Goal: Task Accomplishment & Management: Use online tool/utility

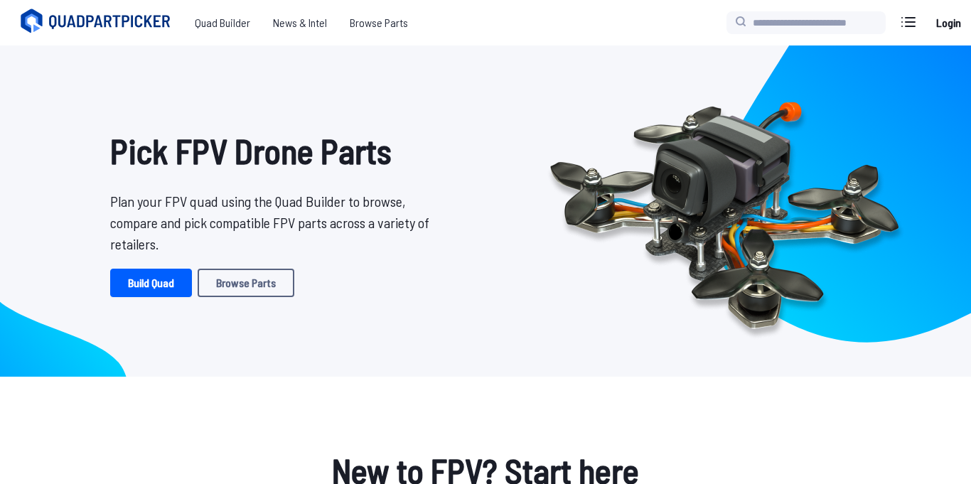
click at [951, 28] on link "Login" at bounding box center [948, 23] width 34 height 28
click at [137, 292] on link "Build Quad" at bounding box center [151, 283] width 82 height 28
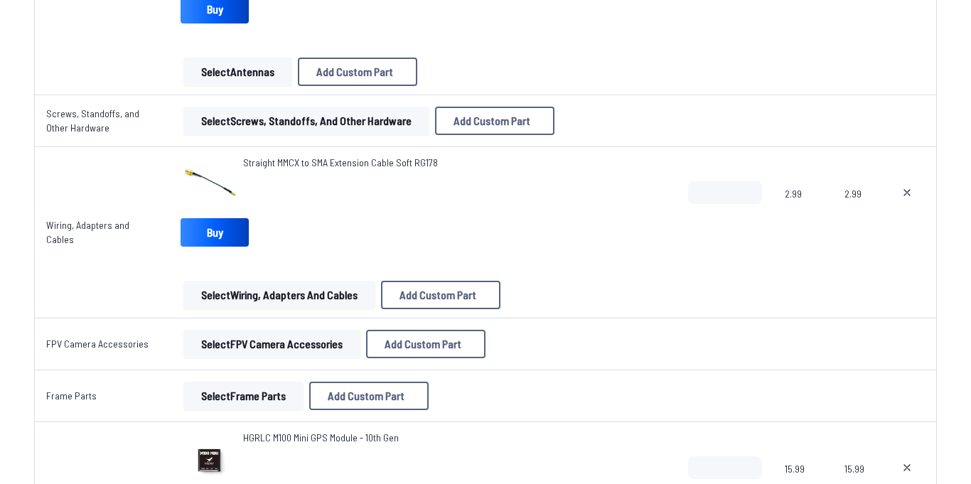
scroll to position [1822, 0]
click at [226, 232] on link "Buy" at bounding box center [214, 233] width 68 height 28
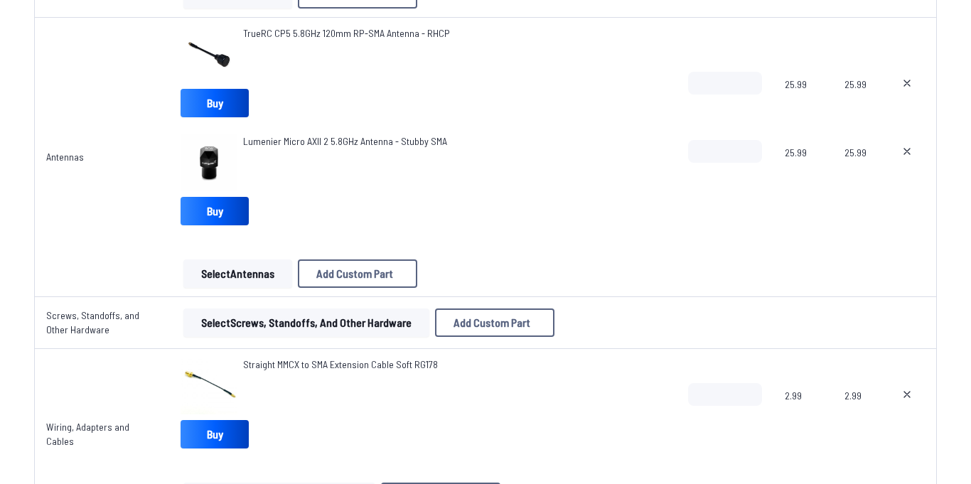
scroll to position [1620, 0]
click at [230, 203] on link "Buy" at bounding box center [214, 212] width 68 height 28
click at [320, 145] on span "Lumenier Micro AXII 2 5.8GHz Antenna - Stubby SMA" at bounding box center [345, 142] width 204 height 12
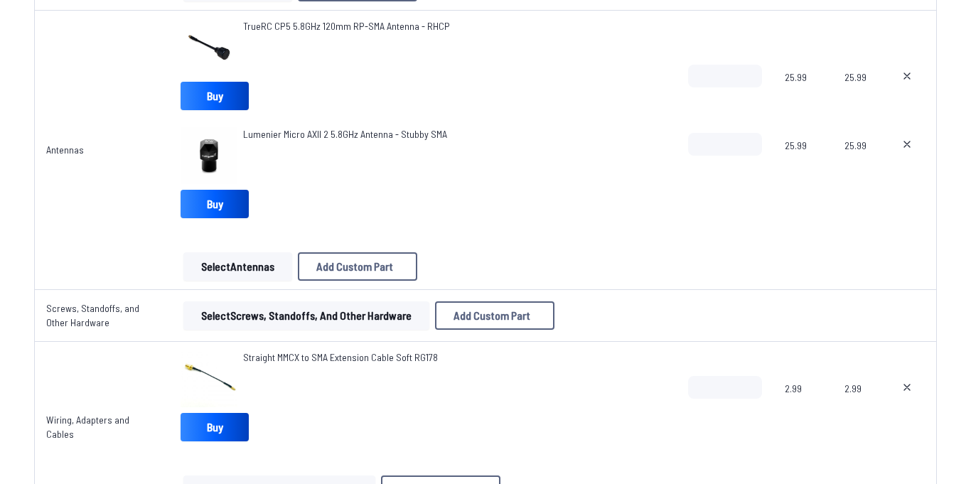
scroll to position [1189, 0]
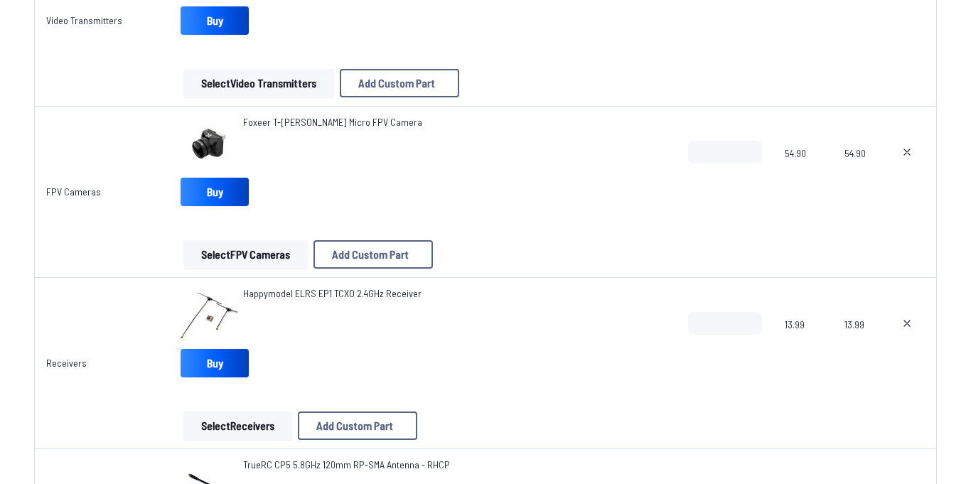
click at [225, 251] on button "Select FPV Cameras" at bounding box center [245, 254] width 124 height 28
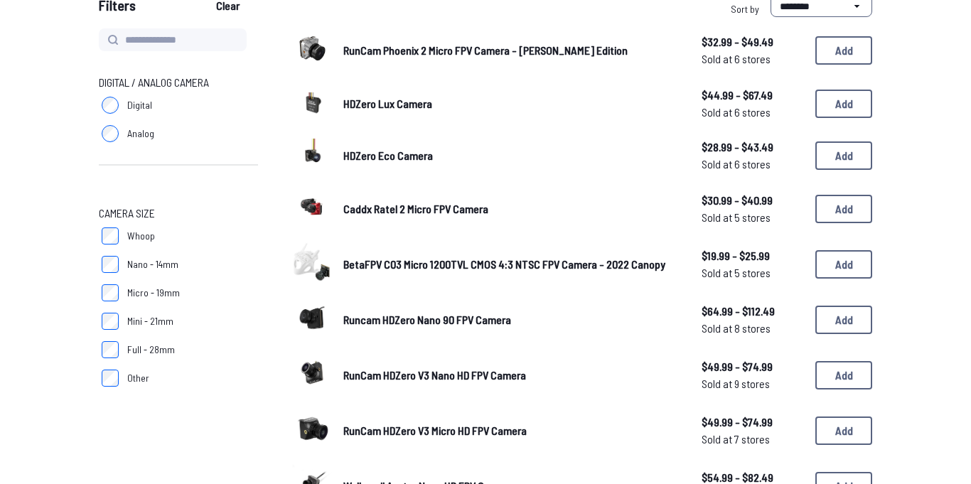
scroll to position [157, 0]
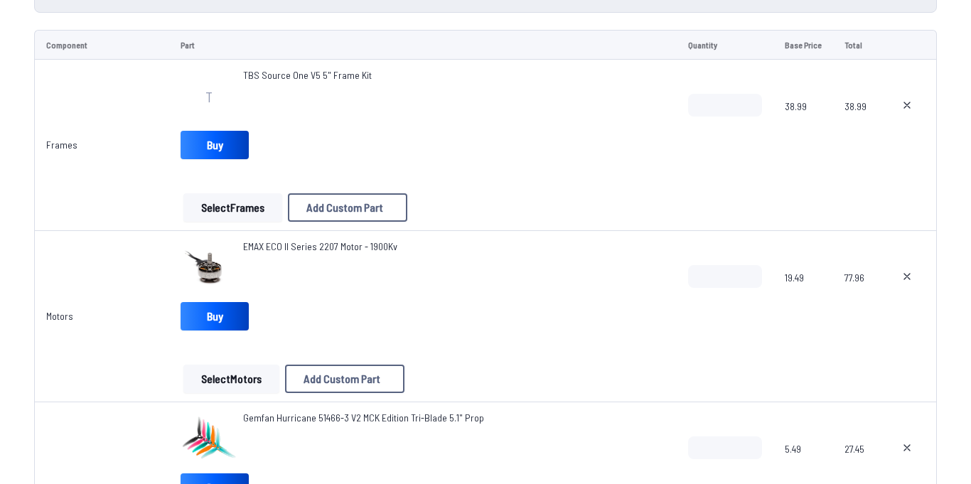
scroll to position [1189, 0]
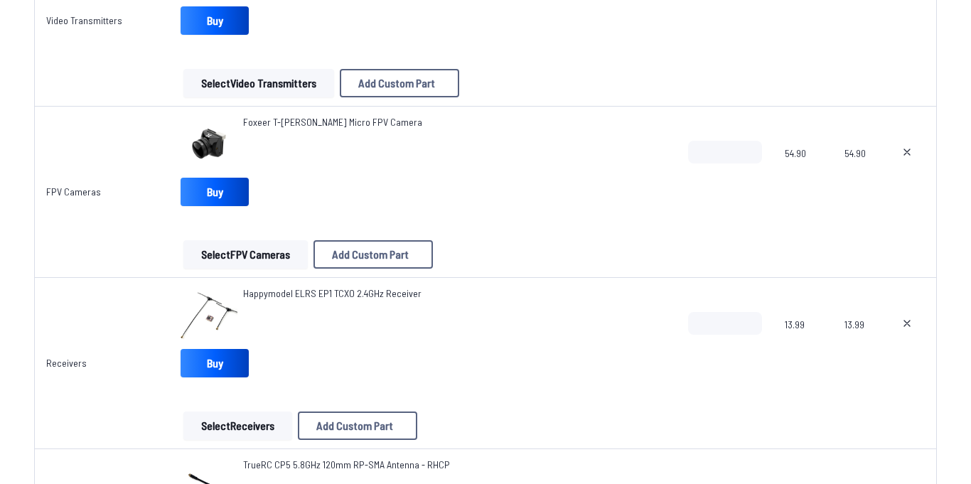
click at [225, 429] on button "Select Receivers" at bounding box center [237, 425] width 109 height 28
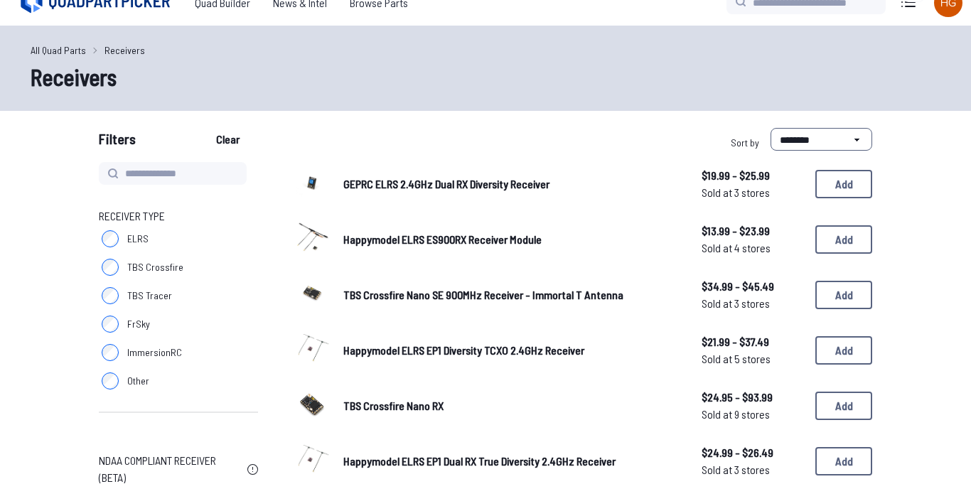
scroll to position [22, 0]
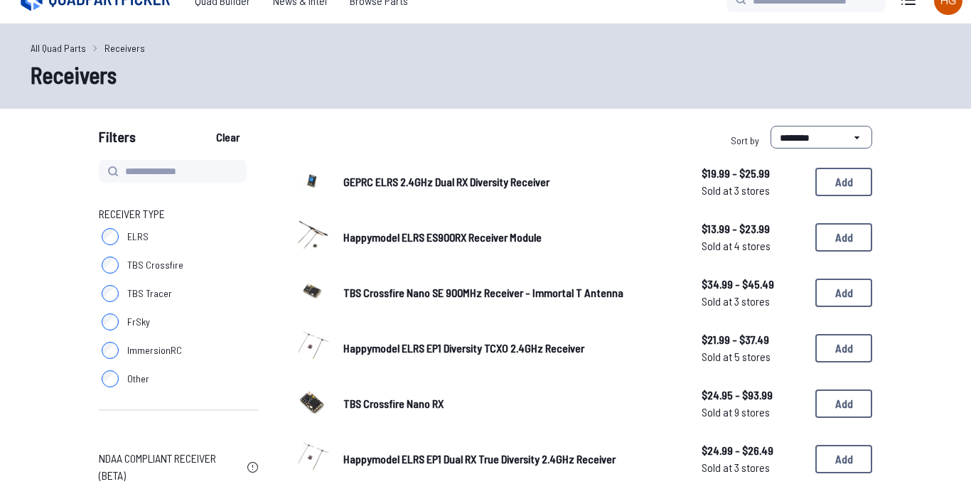
click at [104, 249] on label "ELRS" at bounding box center [178, 236] width 159 height 28
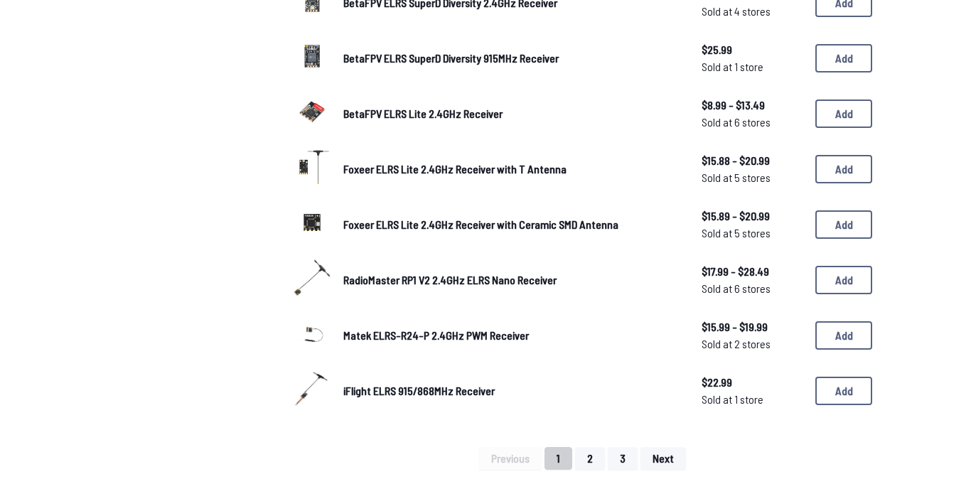
scroll to position [859, 0]
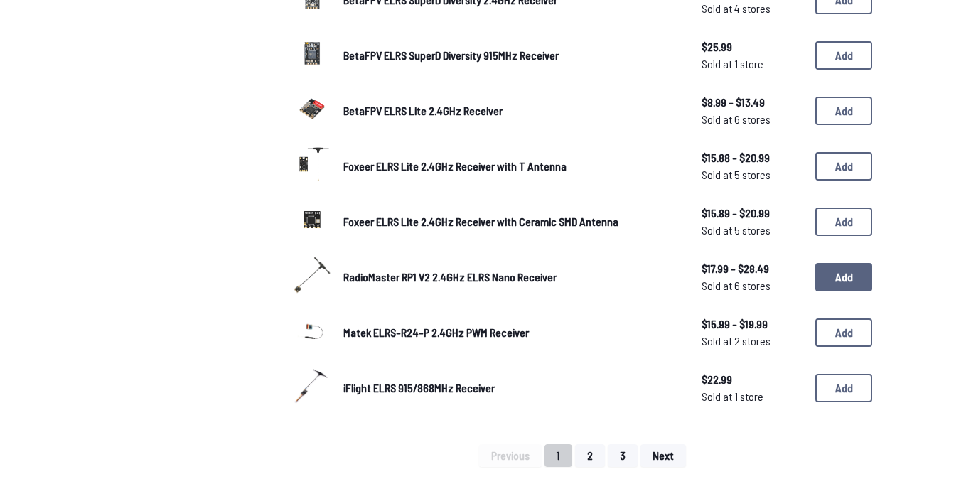
click at [828, 280] on button "Add" at bounding box center [843, 277] width 57 height 28
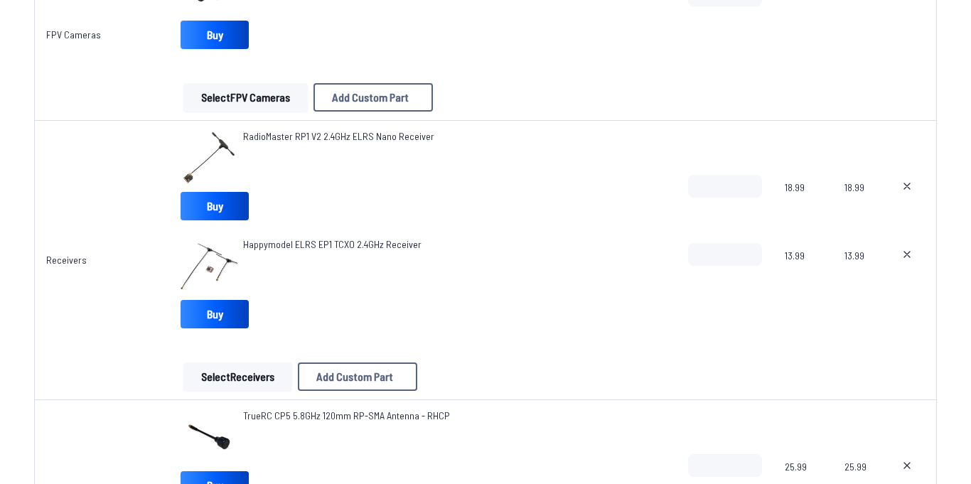
scroll to position [1346, 0]
click at [912, 255] on icon at bounding box center [906, 254] width 11 height 11
type textarea "**********"
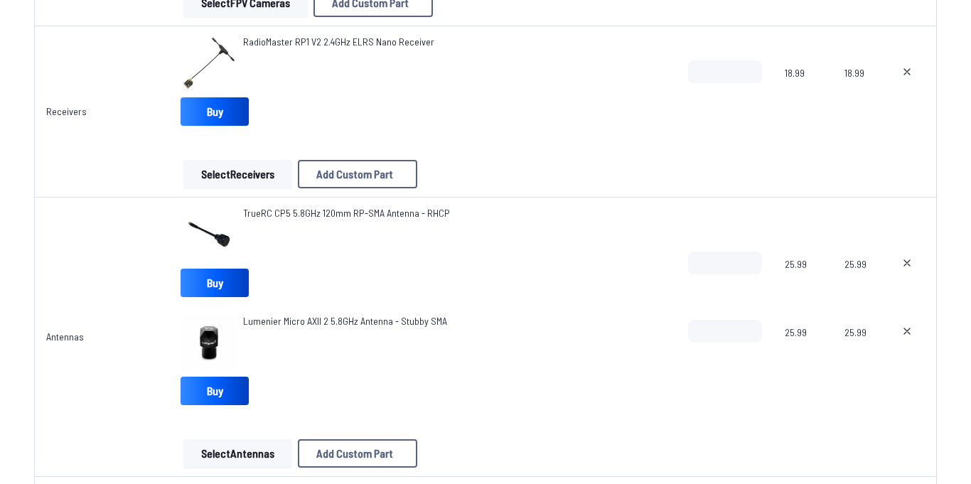
scroll to position [1442, 0]
click at [228, 387] on link "Buy" at bounding box center [214, 390] width 68 height 28
click at [337, 319] on span "Lumenier Micro AXII 2 5.8GHz Antenna - Stubby SMA" at bounding box center [345, 320] width 204 height 12
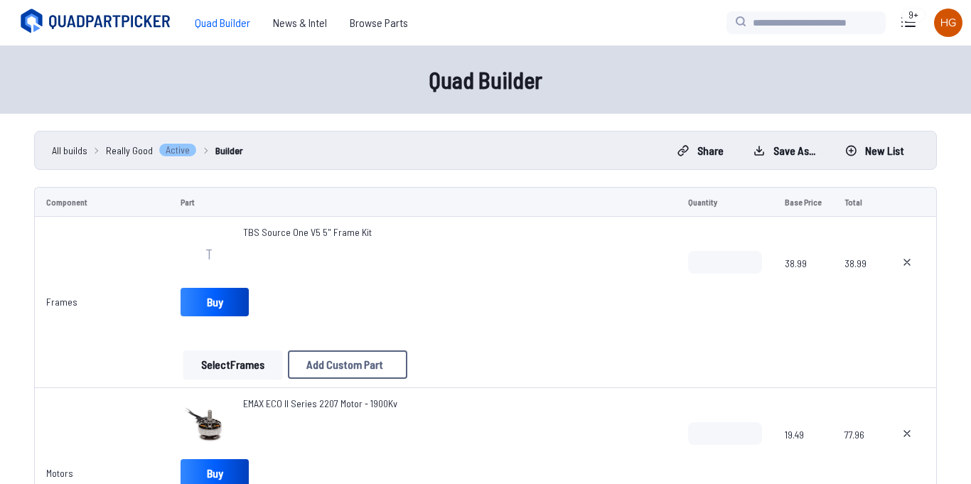
scroll to position [1442, 0]
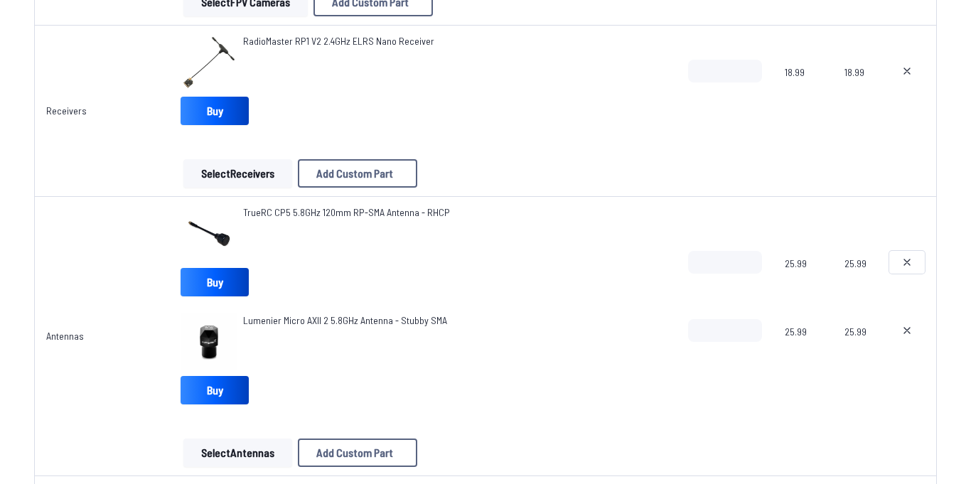
click at [914, 261] on button at bounding box center [907, 262] width 36 height 23
type textarea "**********"
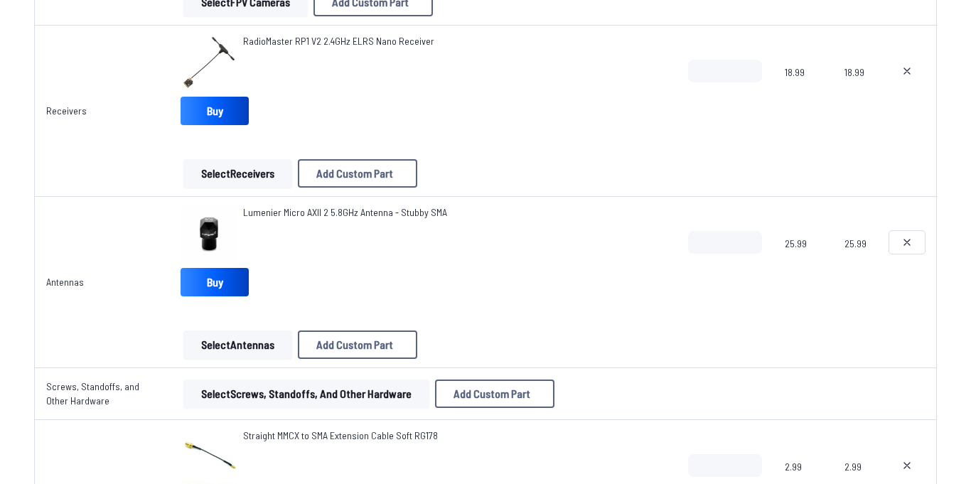
click at [907, 249] on button at bounding box center [907, 242] width 36 height 23
type textarea "**********"
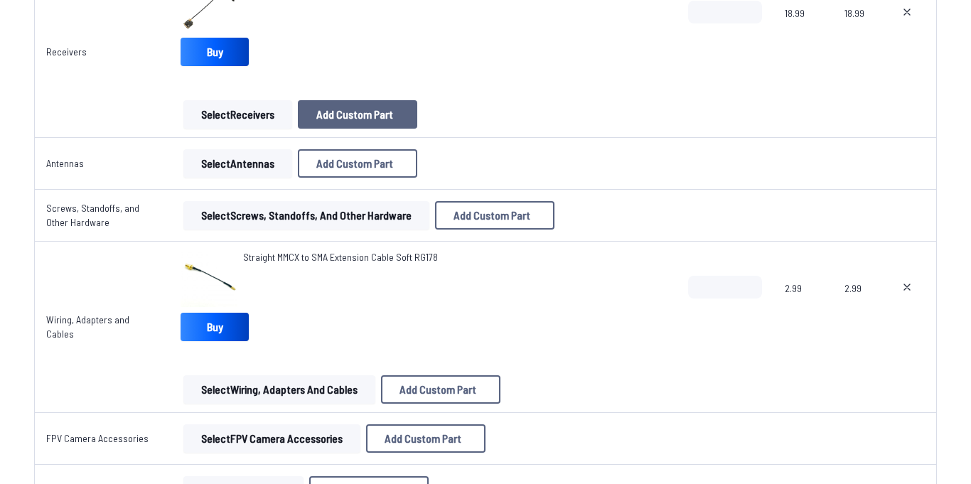
scroll to position [1501, 0]
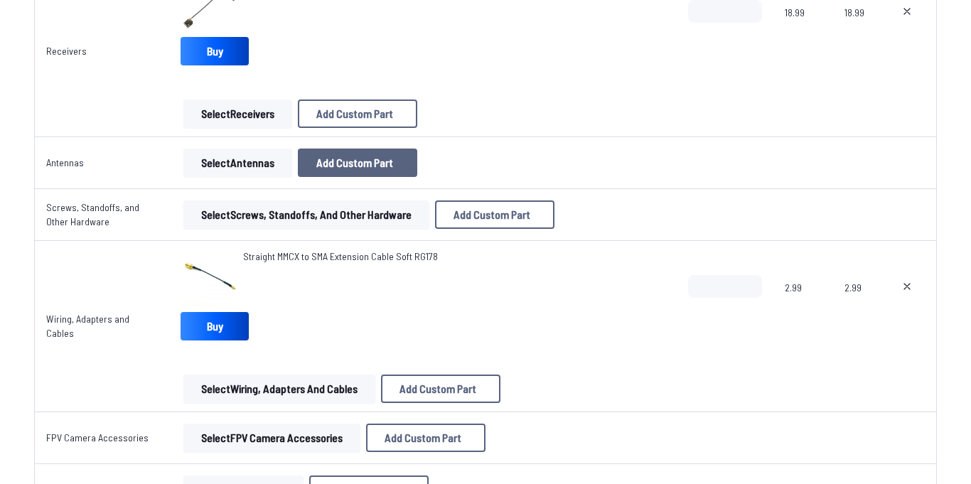
click at [377, 168] on span "Add Custom Part" at bounding box center [354, 162] width 77 height 11
click at [383, 129] on input at bounding box center [486, 144] width 302 height 31
paste input "**********"
type input "**********"
click at [411, 259] on input "*" at bounding box center [486, 262] width 302 height 31
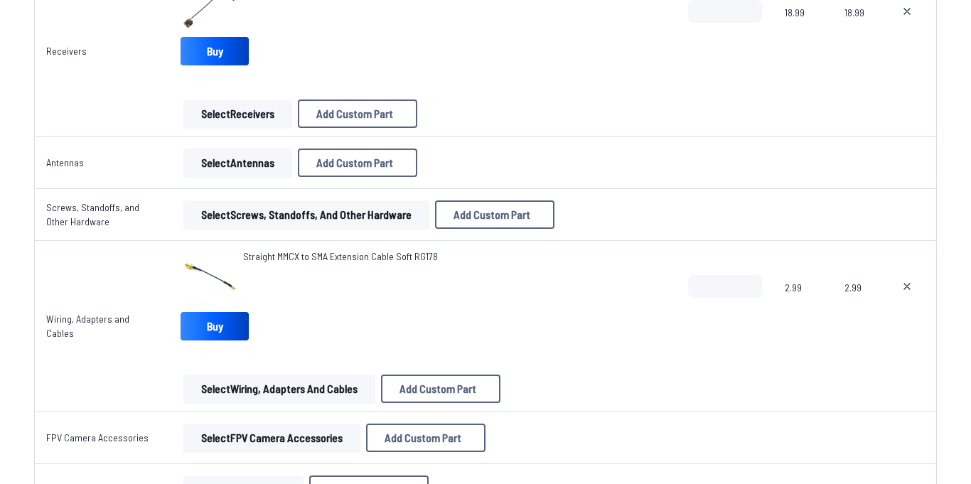
type input "*****"
click at [527, 326] on input at bounding box center [486, 321] width 302 height 31
paste input "**********"
type input "**********"
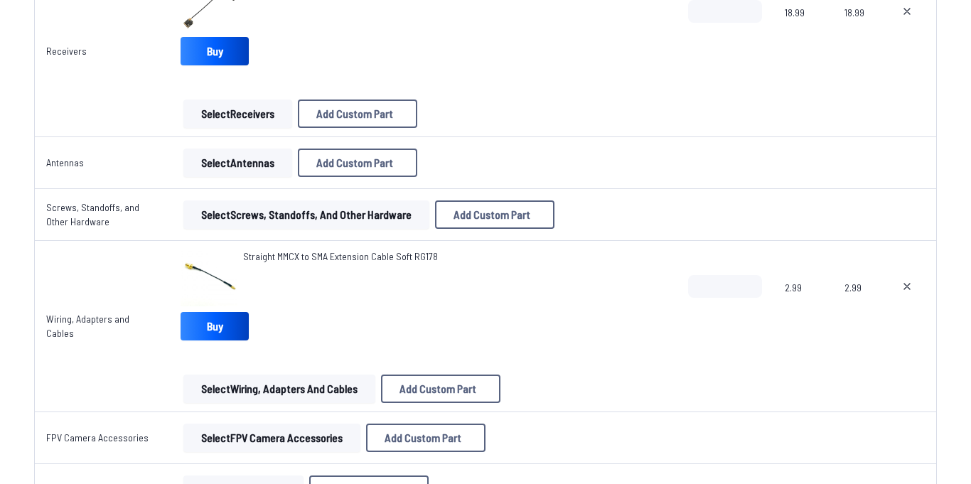
click at [583, 425] on button "Add Custom Part" at bounding box center [591, 414] width 91 height 21
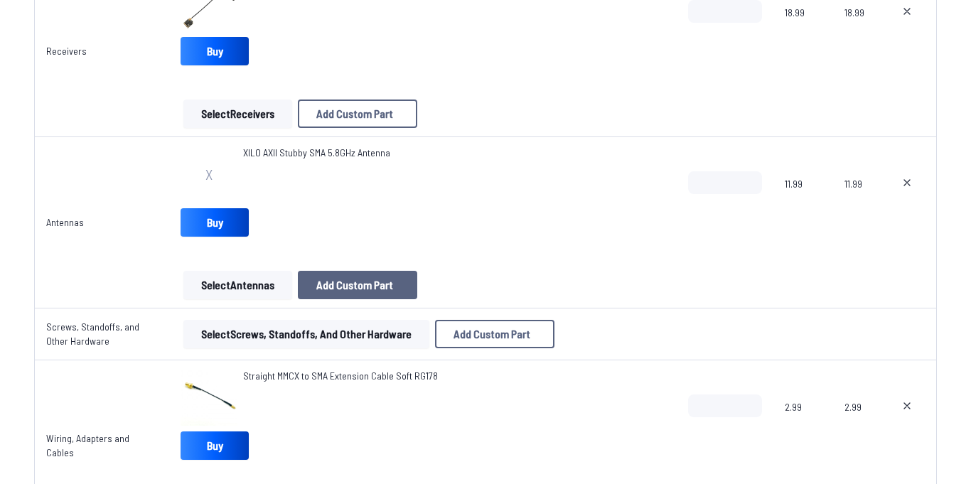
click at [337, 273] on button "Add Custom Part" at bounding box center [357, 285] width 119 height 28
type input "*"
click at [462, 92] on input at bounding box center [486, 107] width 302 height 31
paste input "**********"
type input "**********"
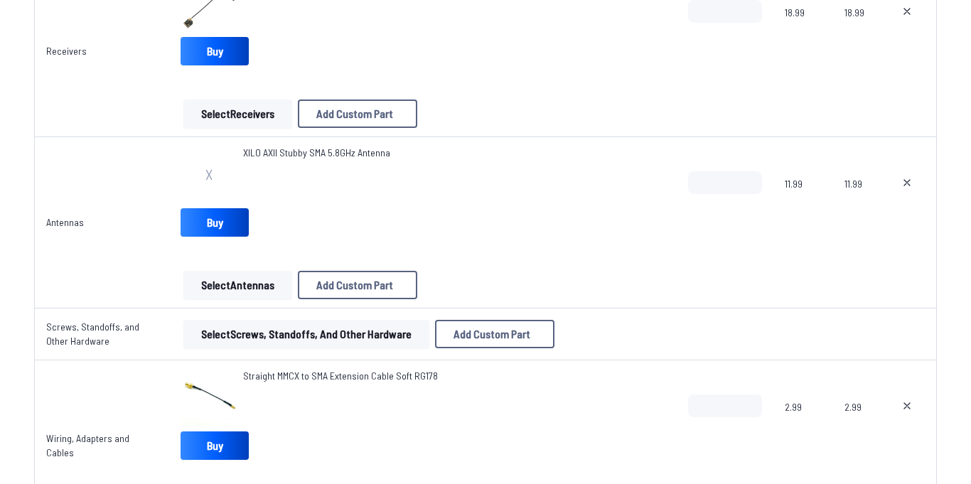
click at [443, 236] on input "*" at bounding box center [486, 224] width 302 height 31
type input "*****"
click at [475, 298] on input at bounding box center [486, 283] width 302 height 31
paste input "**********"
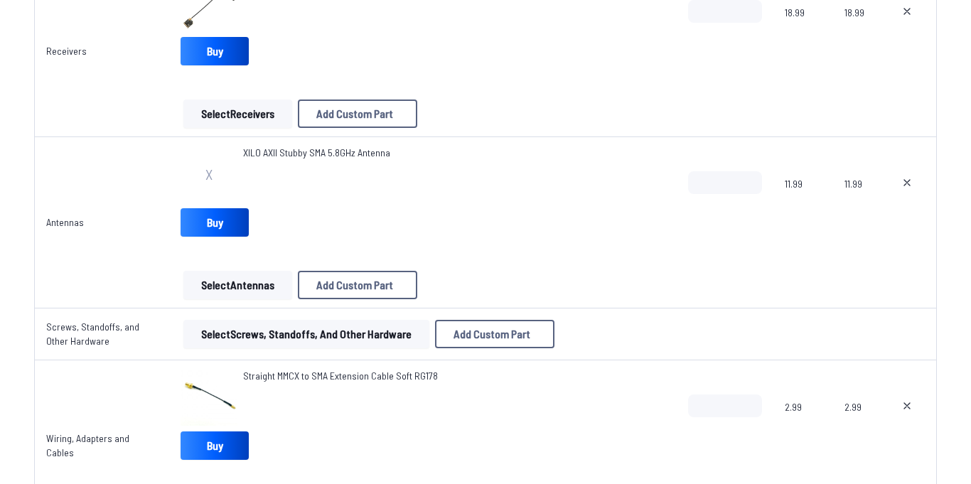
type input "**********"
click at [637, 425] on button "Add Custom Part" at bounding box center [591, 414] width 91 height 21
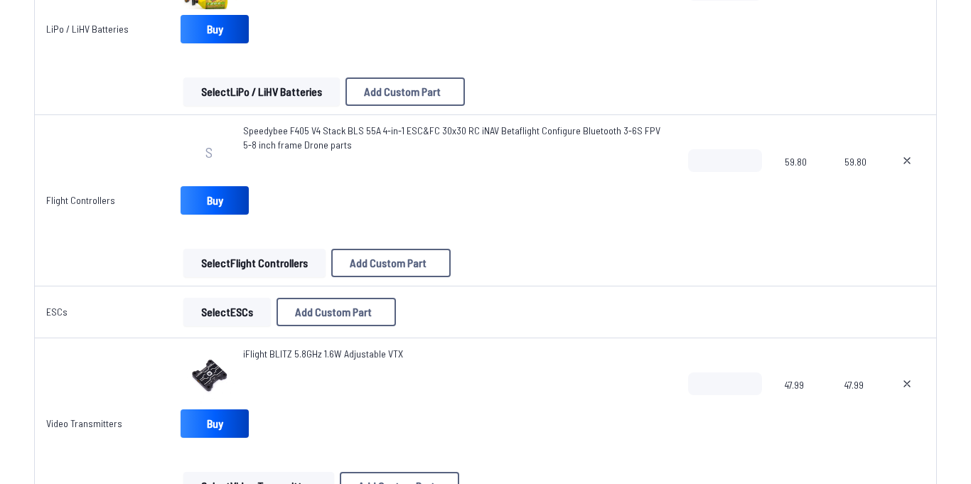
scroll to position [789, 0]
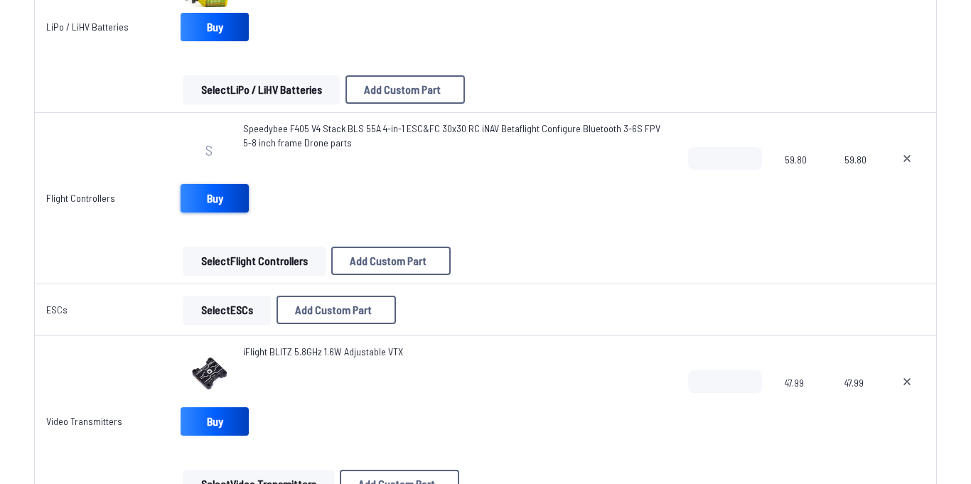
click at [231, 195] on link "Buy" at bounding box center [214, 198] width 68 height 28
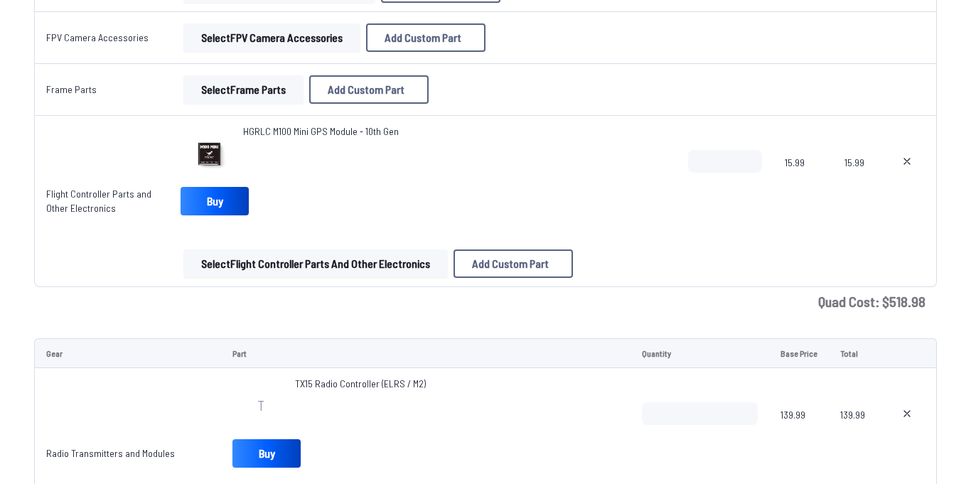
scroll to position [2149, 0]
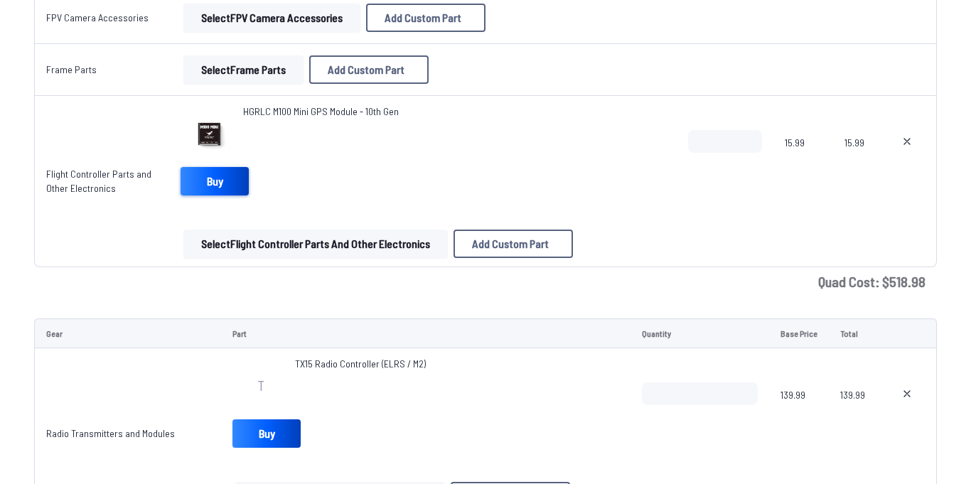
click at [245, 185] on link "Buy" at bounding box center [214, 181] width 68 height 28
click at [370, 114] on span "HGRLC M100 Mini GPS Module - 10th Gen" at bounding box center [321, 111] width 156 height 12
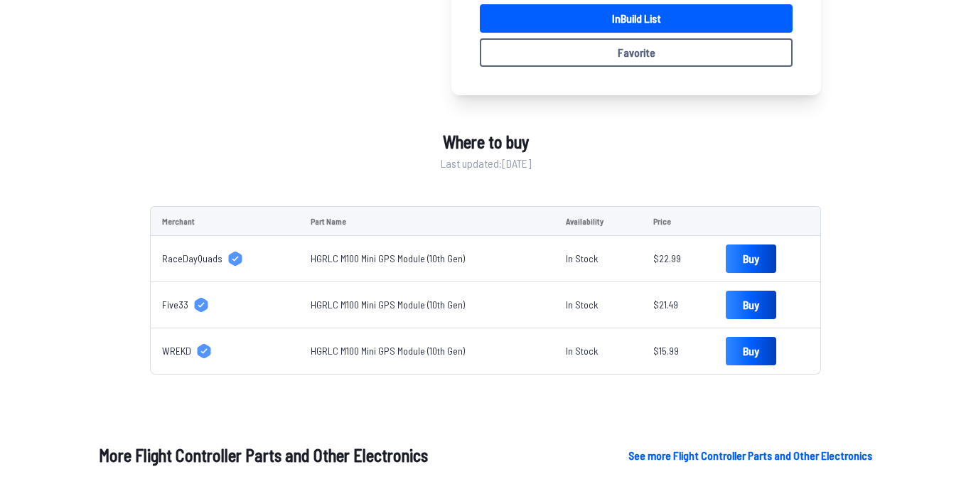
scroll to position [435, 0]
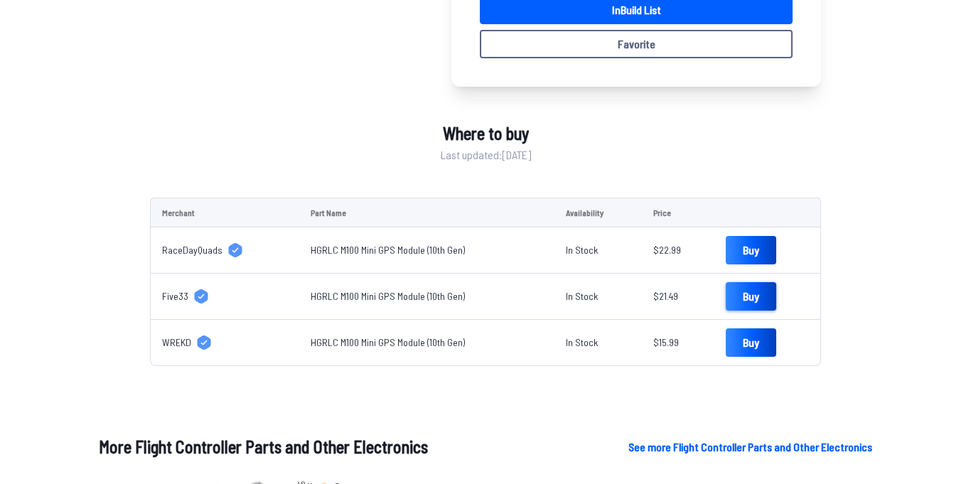
click at [761, 304] on link "Buy" at bounding box center [750, 296] width 50 height 28
click at [735, 341] on link "Buy" at bounding box center [750, 342] width 50 height 28
click at [729, 248] on link "Buy" at bounding box center [750, 250] width 50 height 28
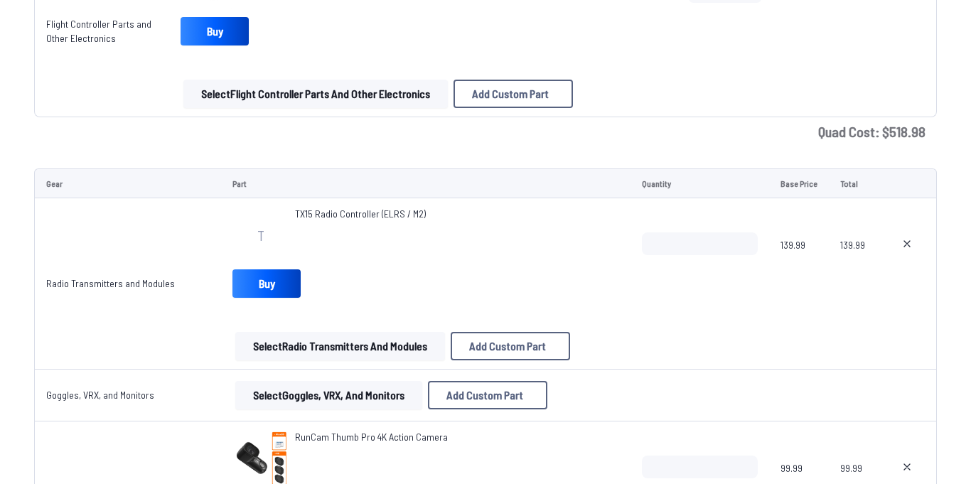
scroll to position [2299, 0]
click at [261, 271] on link "Buy" at bounding box center [266, 283] width 68 height 28
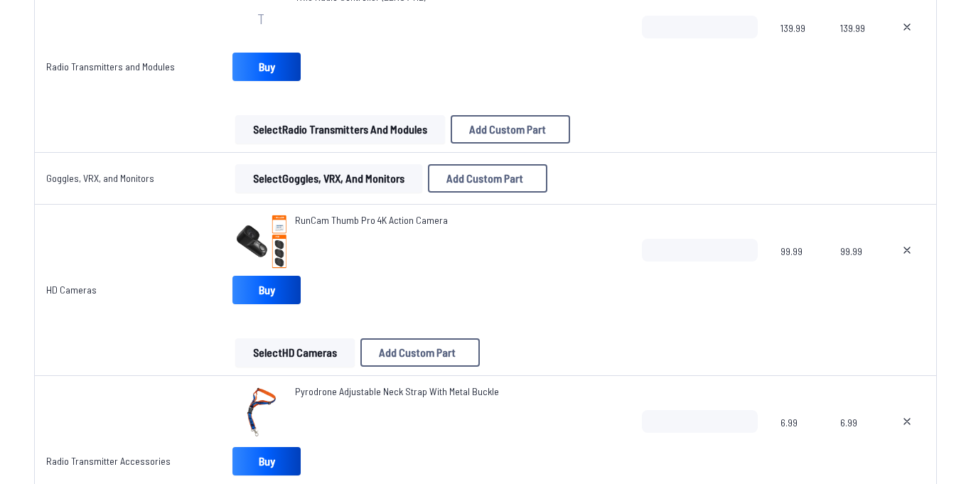
scroll to position [2516, 0]
click at [277, 282] on link "Buy" at bounding box center [266, 289] width 68 height 28
click at [313, 214] on span "RunCam Thumb Pro 4K Action Camera" at bounding box center [371, 219] width 153 height 12
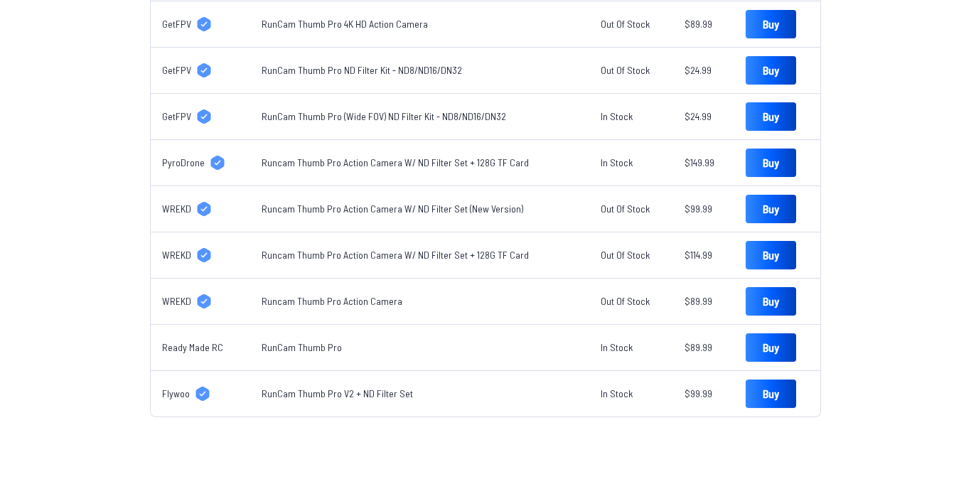
scroll to position [571, 0]
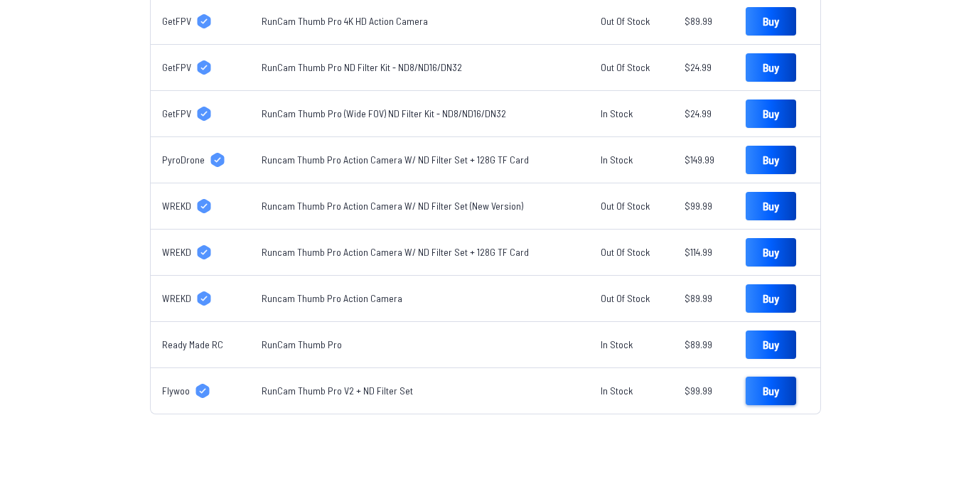
click at [781, 385] on link "Buy" at bounding box center [770, 391] width 50 height 28
click at [763, 345] on link "Buy" at bounding box center [770, 344] width 50 height 28
click at [758, 307] on link "Buy" at bounding box center [770, 298] width 50 height 28
click at [759, 156] on link "Buy" at bounding box center [770, 160] width 50 height 28
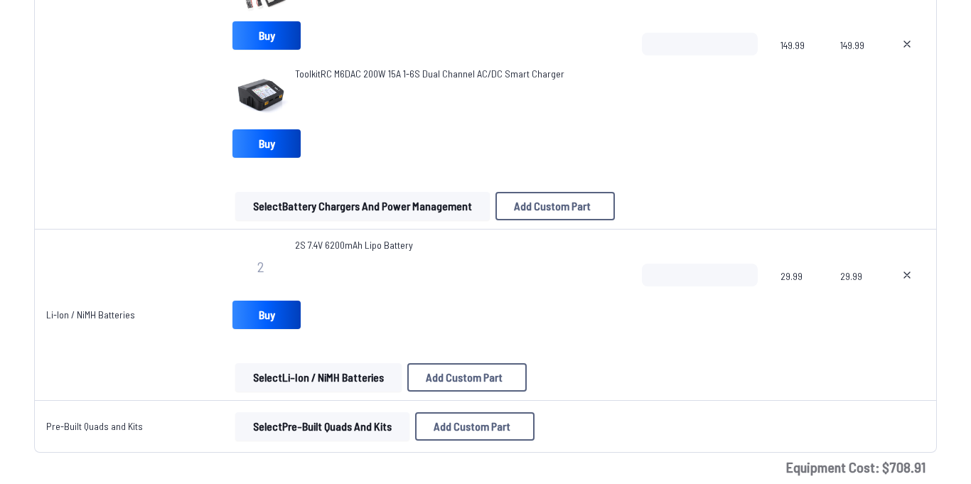
scroll to position [3638, 0]
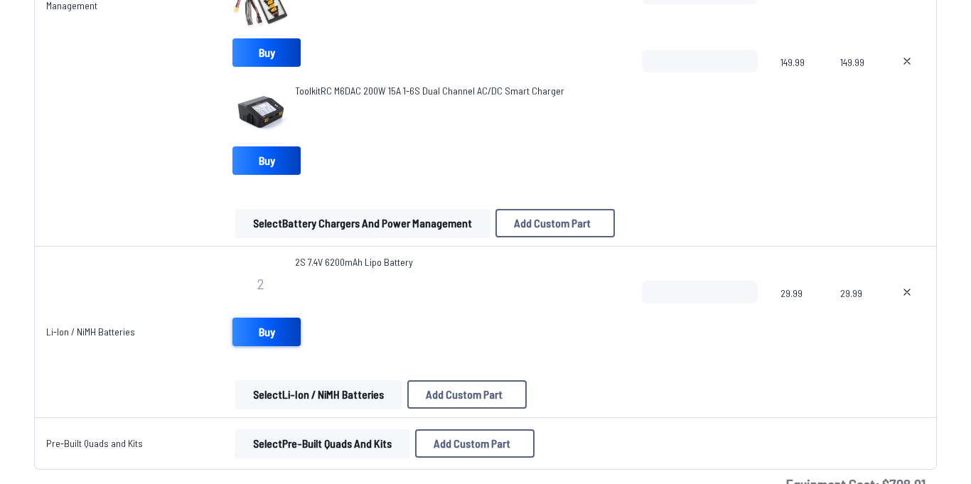
click at [251, 318] on link "Buy" at bounding box center [266, 332] width 68 height 28
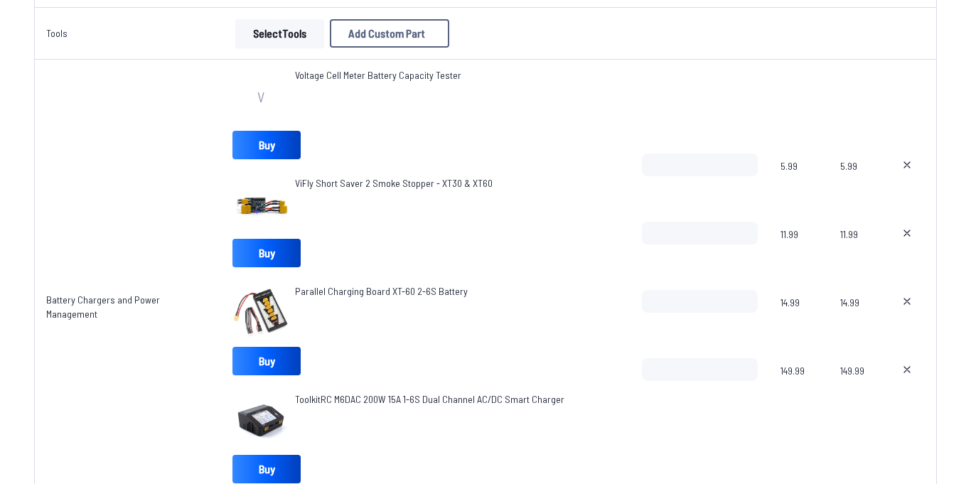
scroll to position [3328, 0]
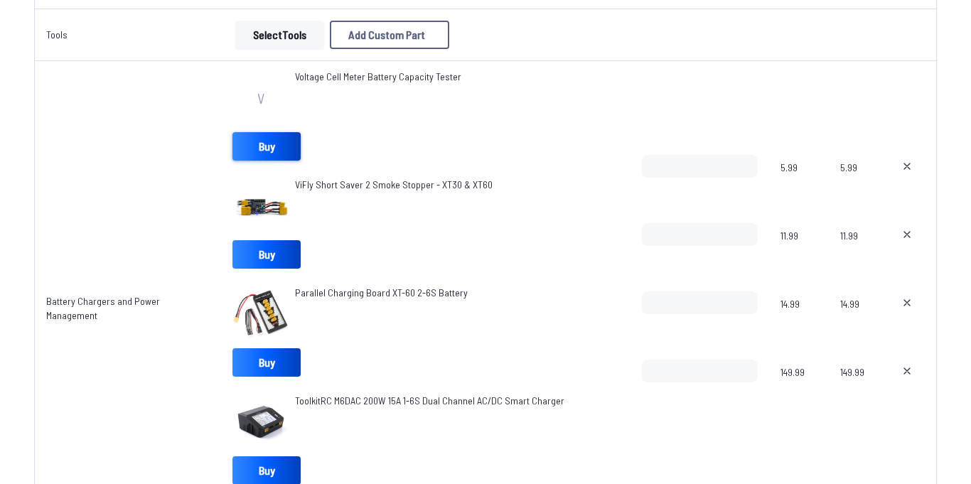
click at [269, 151] on link "Buy" at bounding box center [266, 146] width 68 height 28
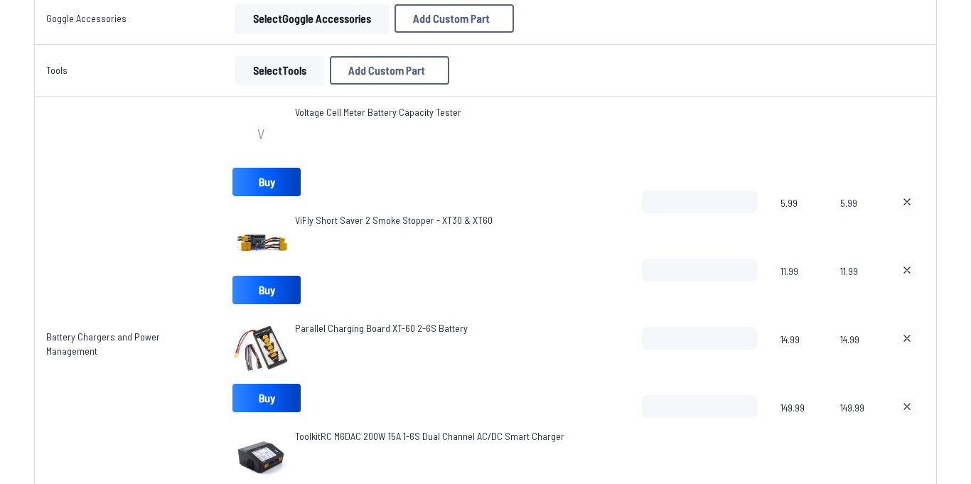
scroll to position [3292, 0]
click at [274, 265] on img at bounding box center [260, 242] width 57 height 57
click at [897, 117] on td at bounding box center [907, 344] width 59 height 495
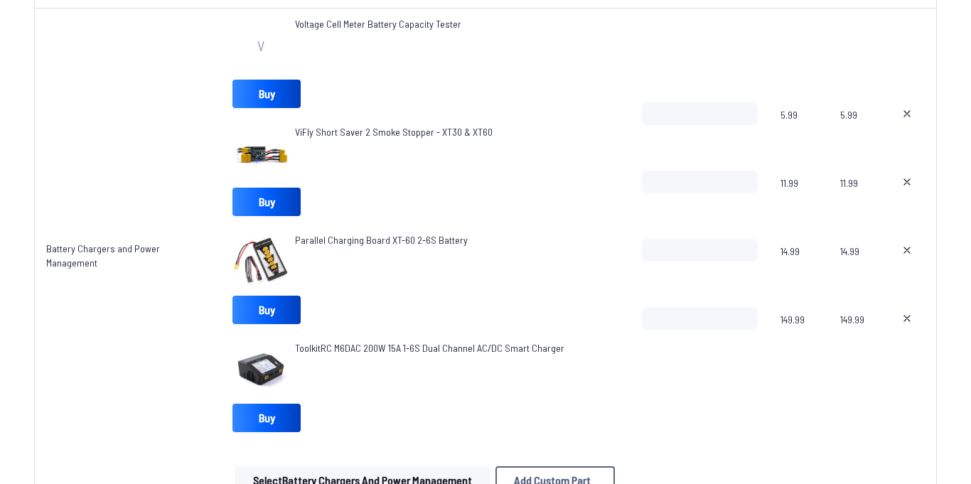
scroll to position [3380, 0]
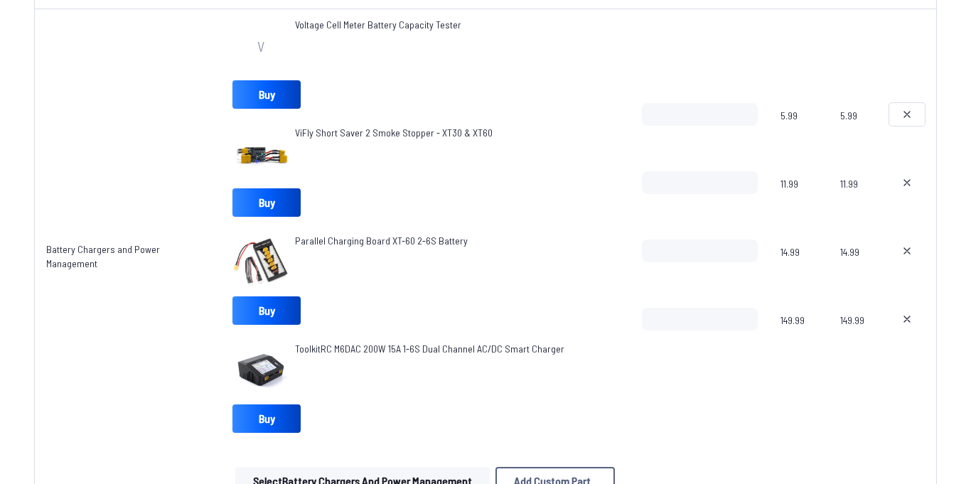
click at [907, 120] on button at bounding box center [907, 114] width 36 height 23
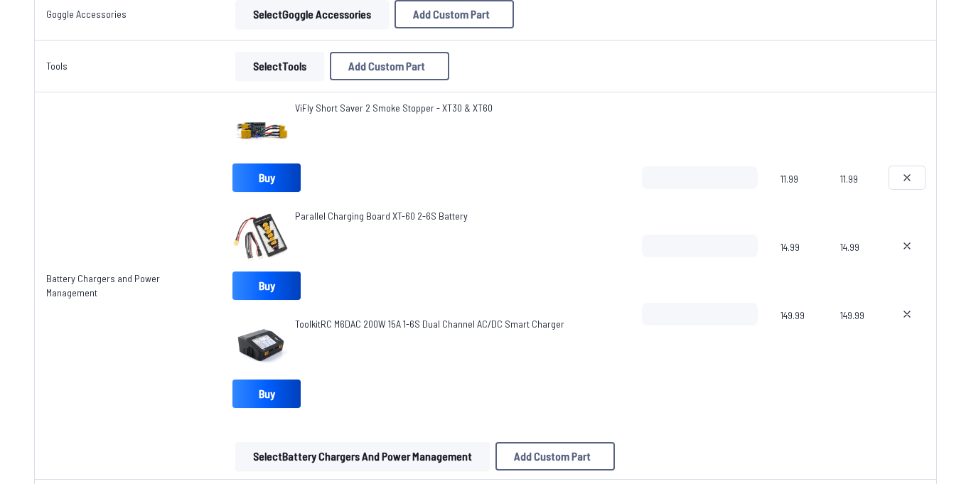
scroll to position [3296, 0]
click at [271, 170] on link "Buy" at bounding box center [266, 178] width 68 height 28
click at [330, 114] on link "ViFly Short Saver 2 Smoke Stopper - XT30 & XT60" at bounding box center [394, 109] width 198 height 14
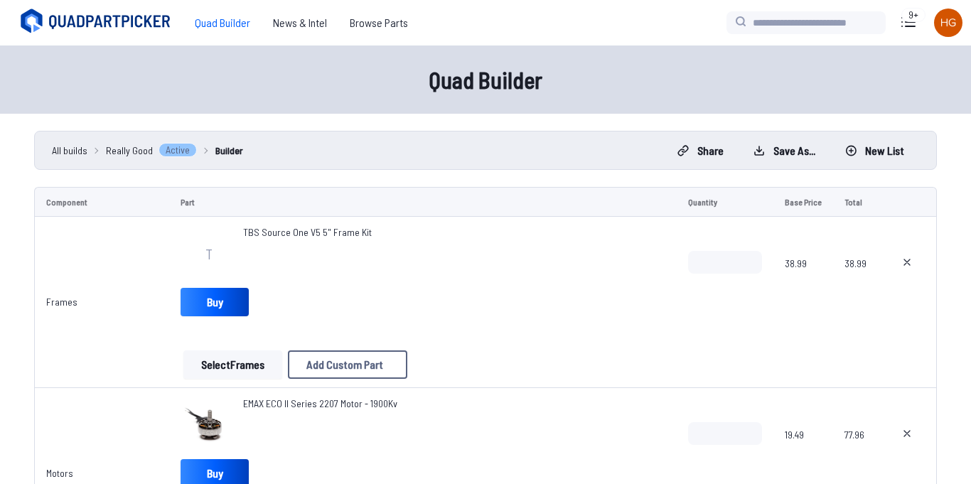
scroll to position [3296, 0]
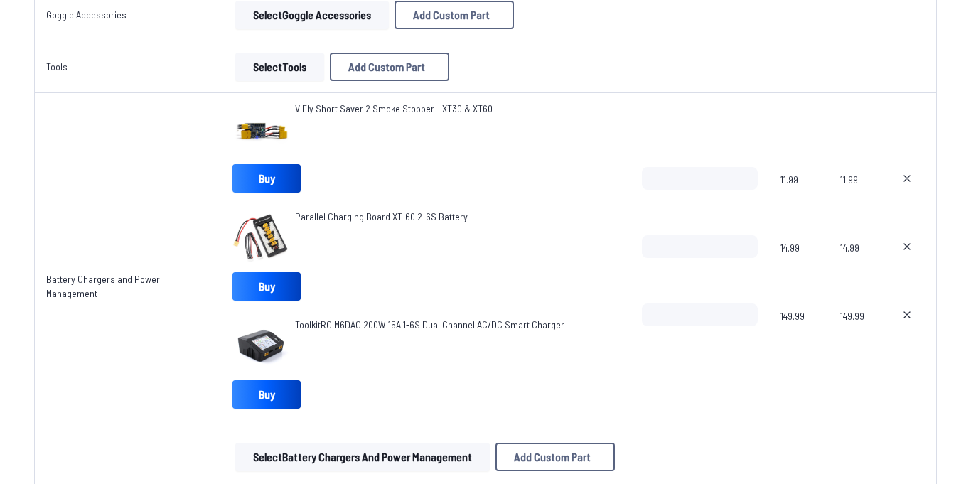
click at [396, 468] on button "Select Battery Chargers and Power Management" at bounding box center [362, 457] width 254 height 28
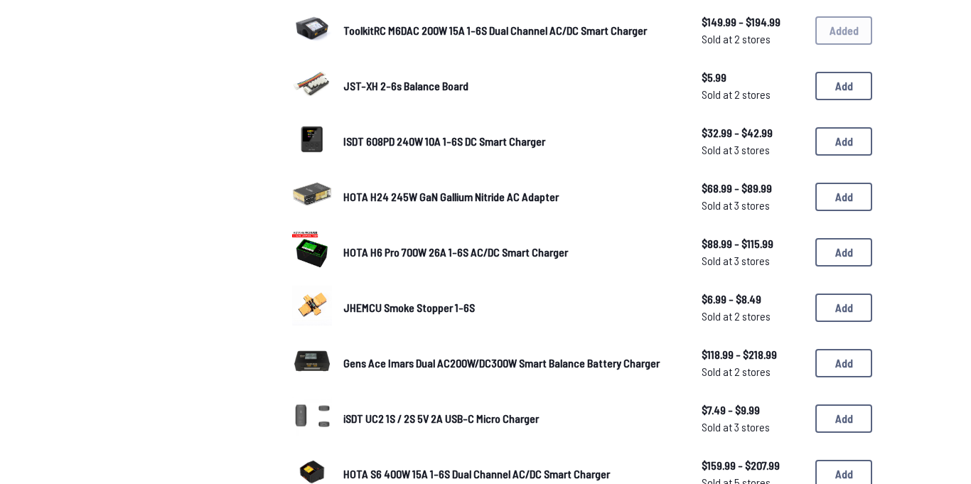
scroll to position [504, 0]
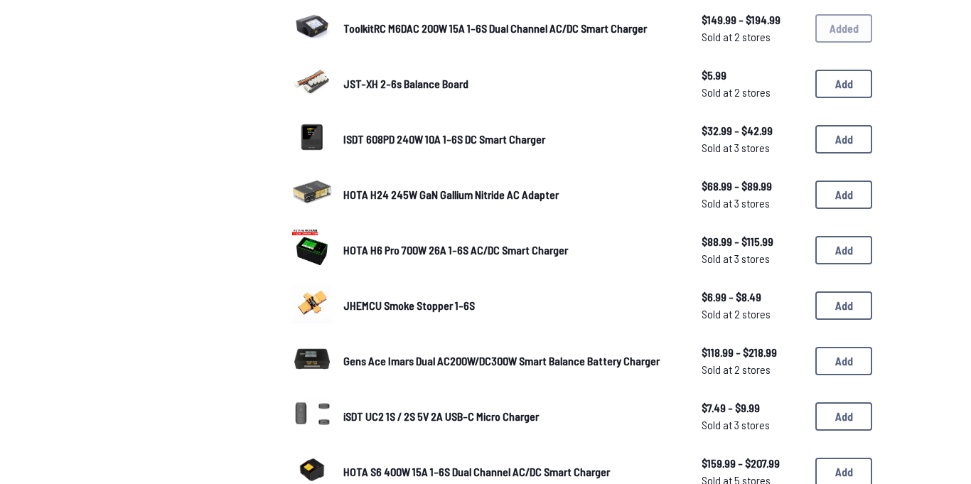
click at [373, 301] on span "JHEMCU Smoke Stopper 1-6S" at bounding box center [408, 305] width 131 height 14
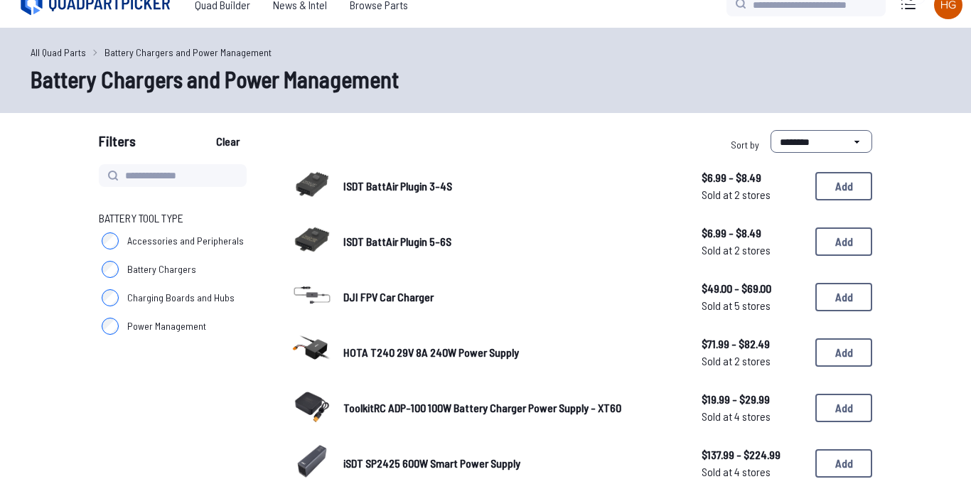
scroll to position [6, 0]
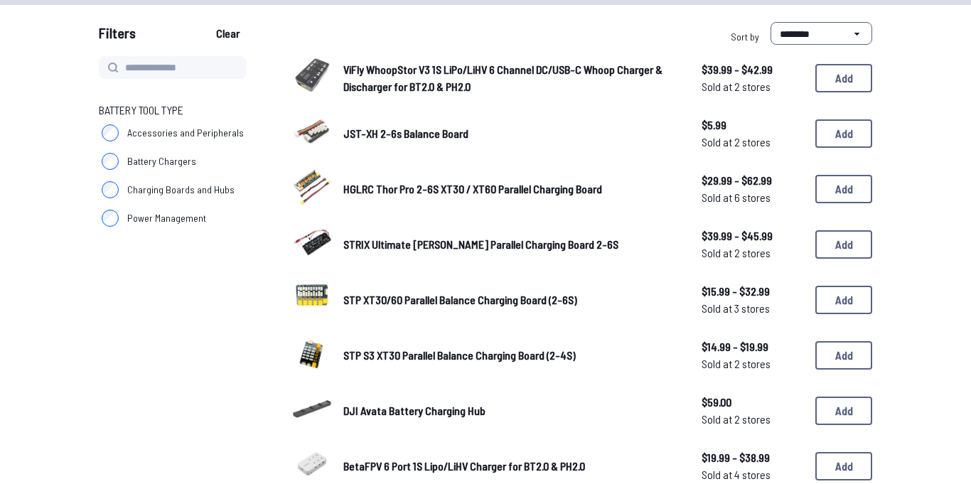
scroll to position [129, 0]
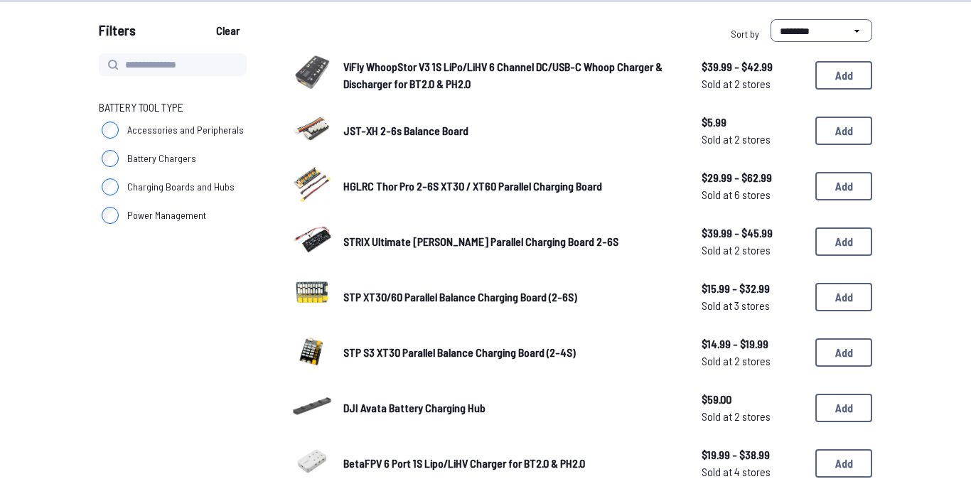
click at [102, 208] on label "Power Management" at bounding box center [178, 215] width 159 height 28
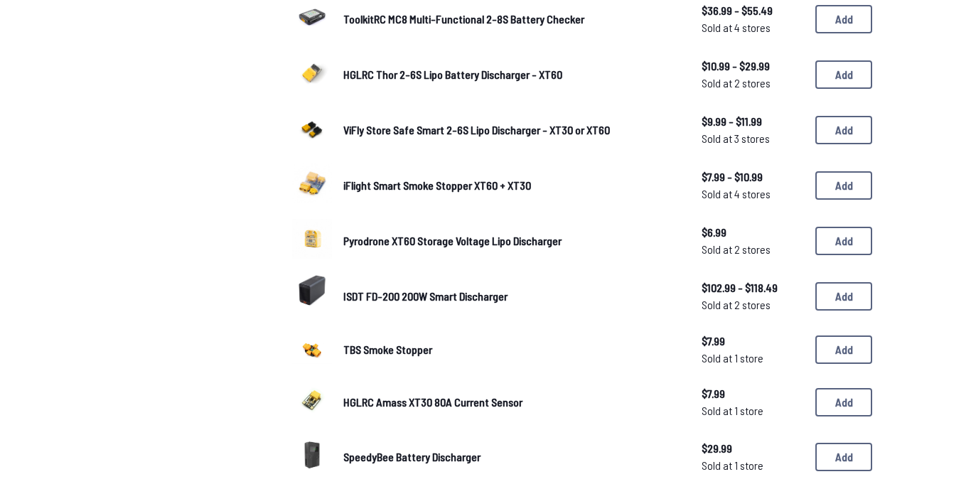
scroll to position [408, 0]
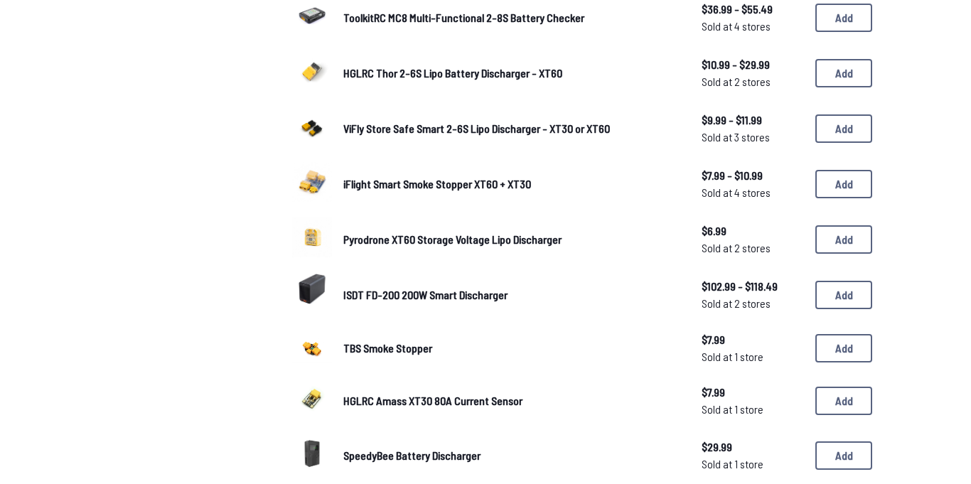
click at [480, 181] on span "iFlight Smart Smoke Stopper XT60 + XT30" at bounding box center [437, 184] width 188 height 14
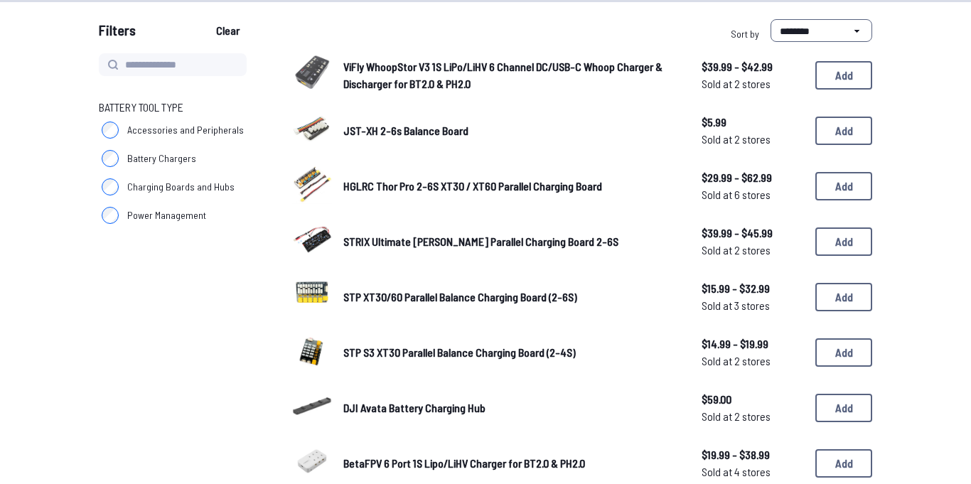
scroll to position [6, 0]
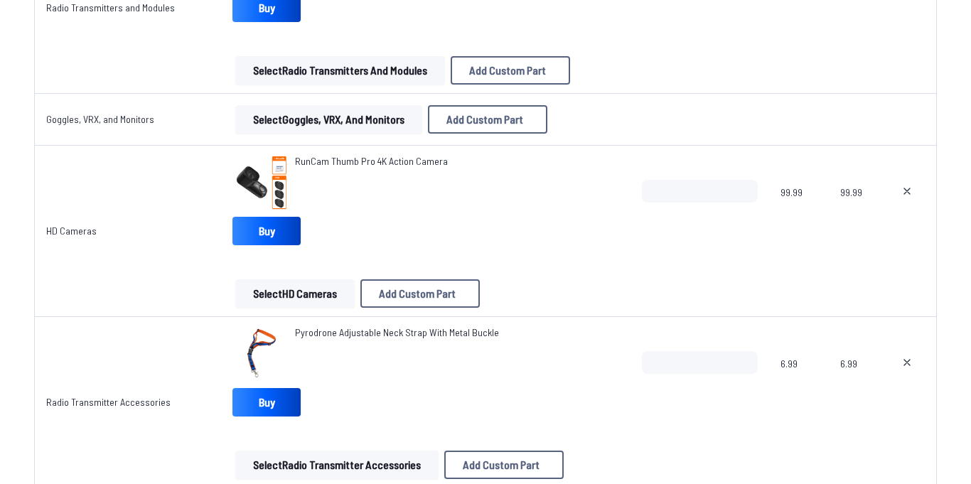
scroll to position [2373, 0]
